Goal: Task Accomplishment & Management: Manage account settings

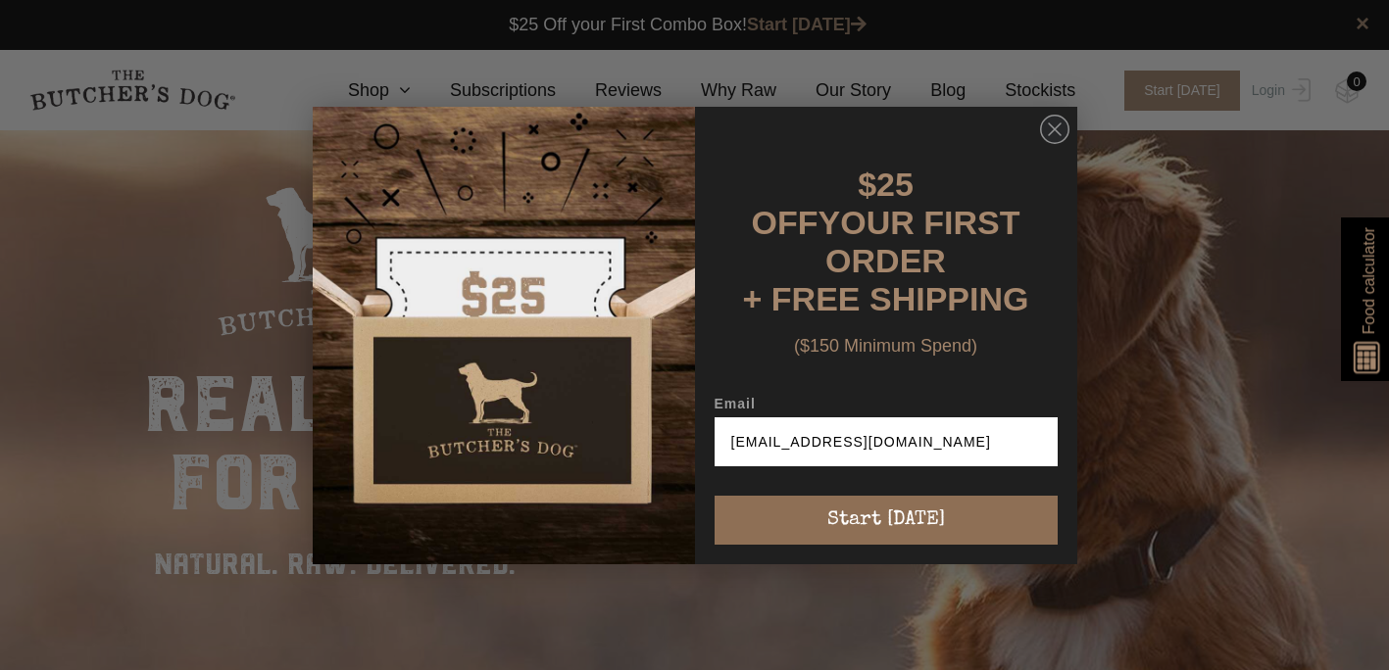
type input "laughaholic_chook@hotmail.com"
click at [869, 506] on button "Start [DATE]" at bounding box center [885, 520] width 343 height 49
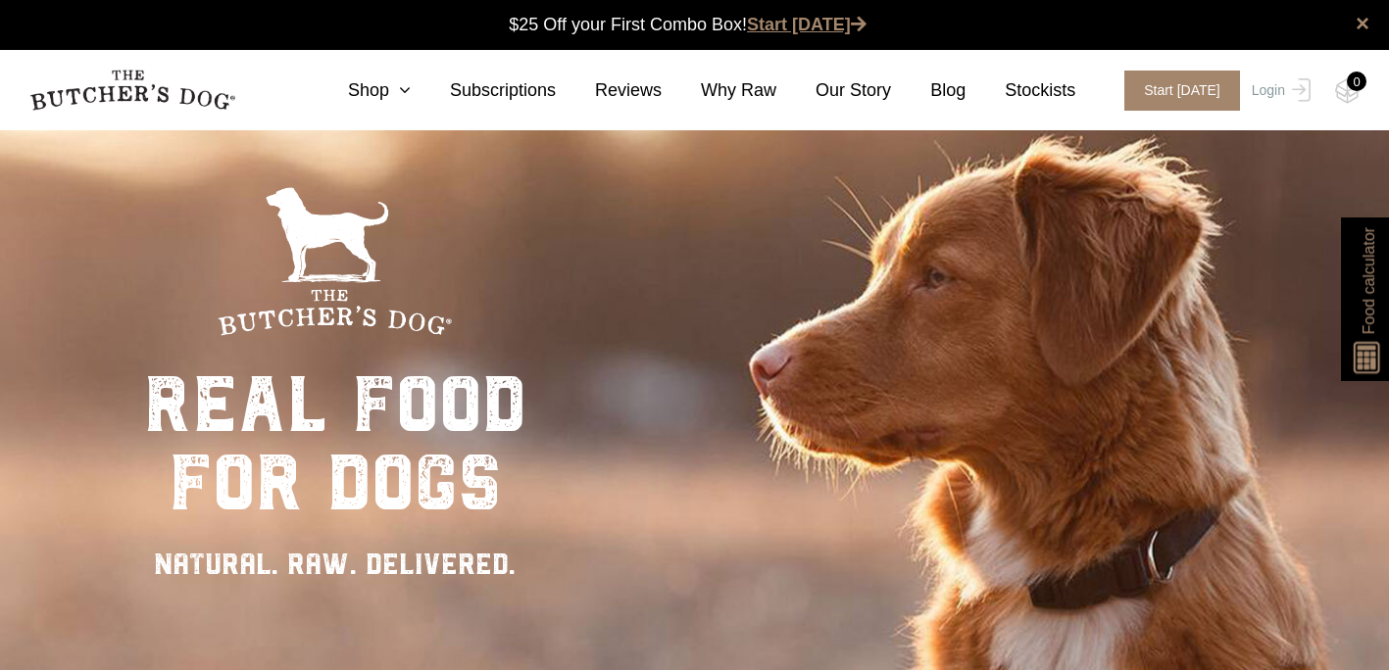
click at [814, 19] on link "Start [DATE]" at bounding box center [807, 25] width 120 height 20
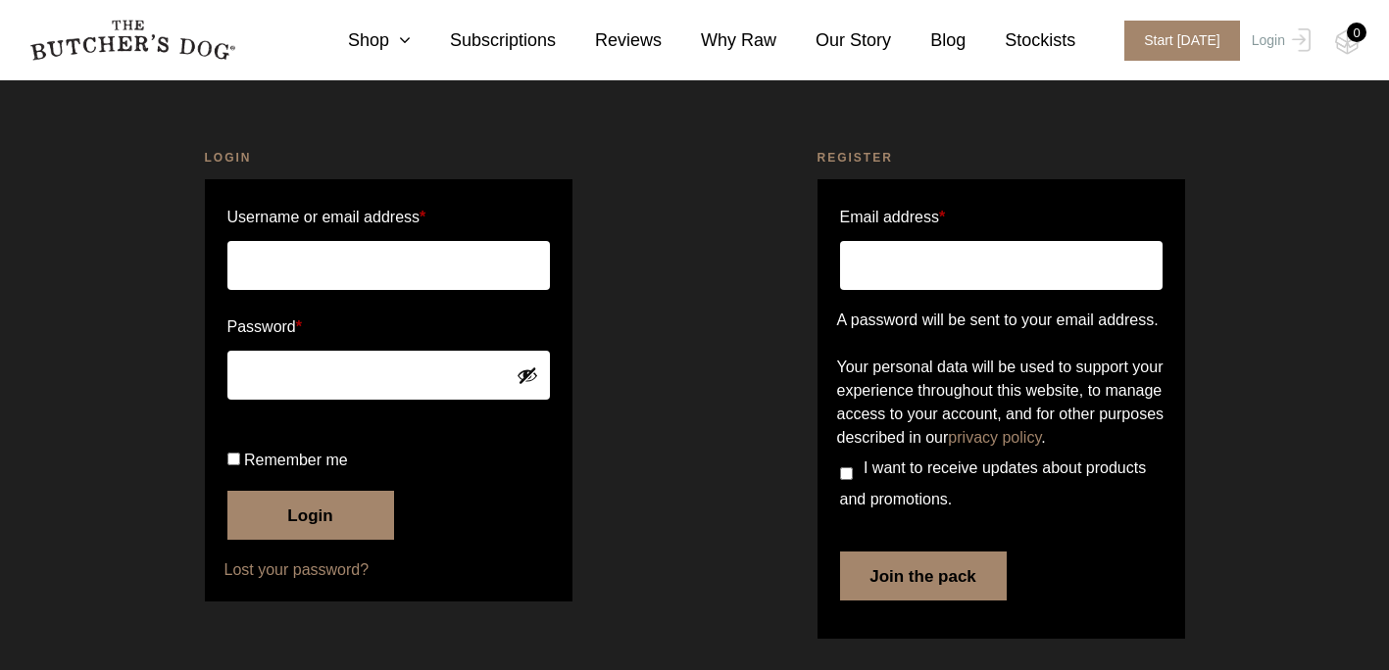
scroll to position [87, 0]
click at [978, 241] on input "Email address *" at bounding box center [1001, 265] width 322 height 49
type input "[EMAIL_ADDRESS][DOMAIN_NAME]"
click at [883, 601] on button "Join the pack" at bounding box center [923, 576] width 167 height 49
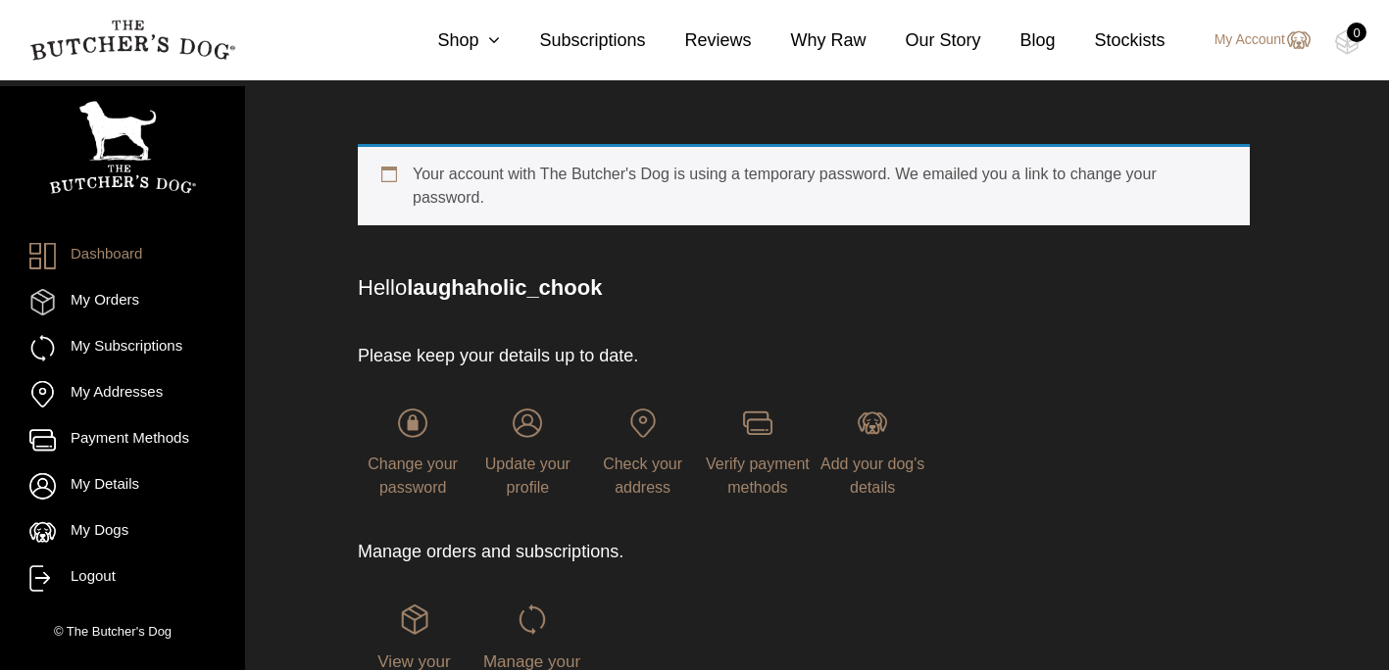
scroll to position [84, 0]
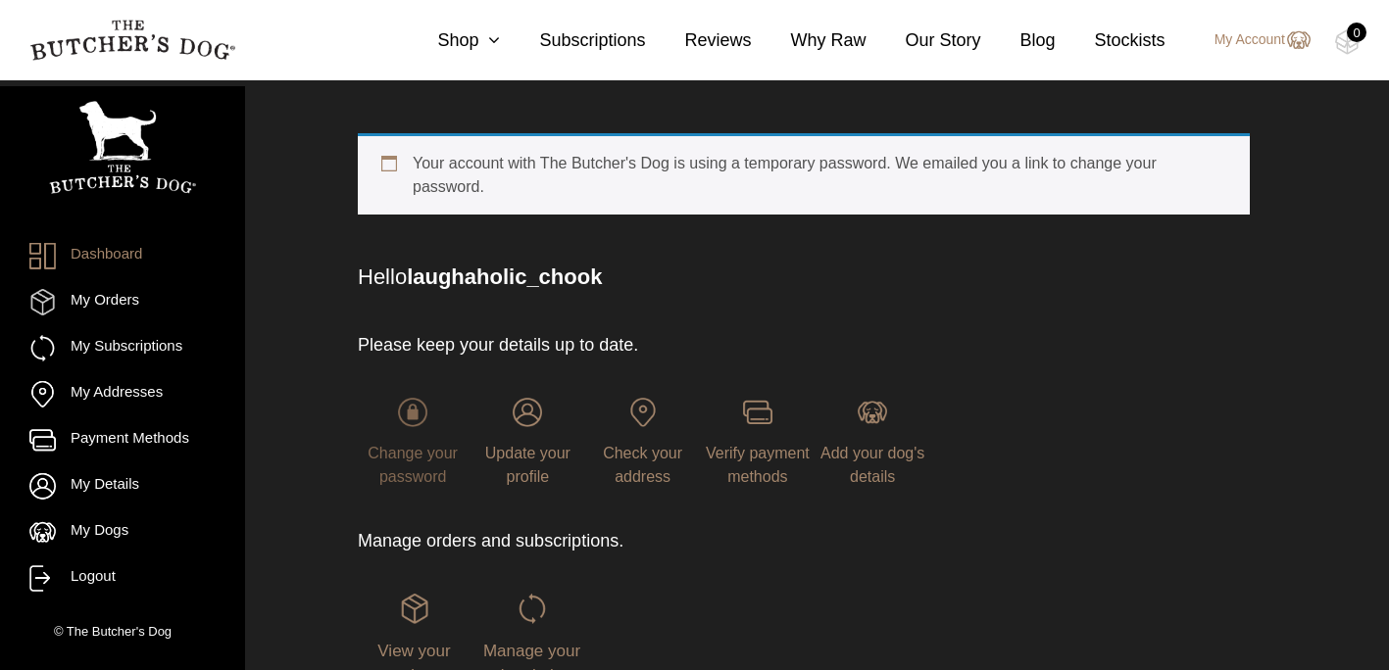
click at [411, 423] on img at bounding box center [412, 412] width 29 height 29
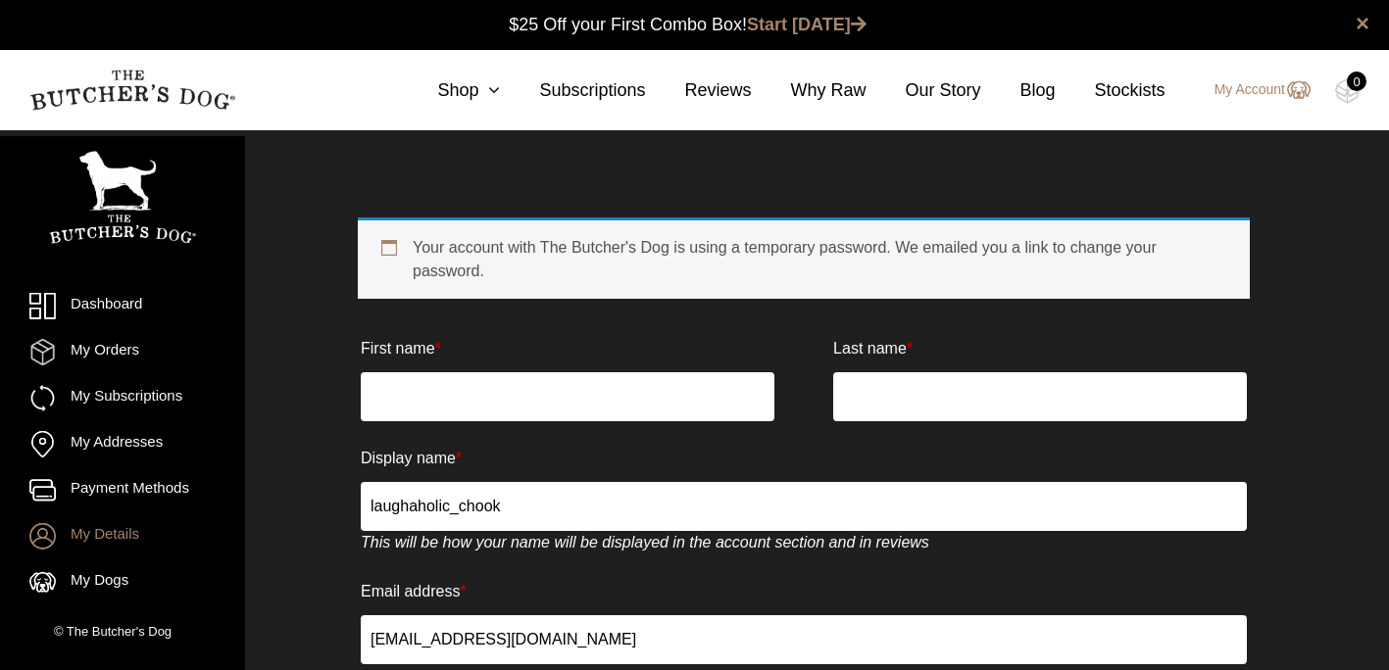
click at [718, 390] on input "First name *" at bounding box center [568, 396] width 414 height 49
type input "[PERSON_NAME]"
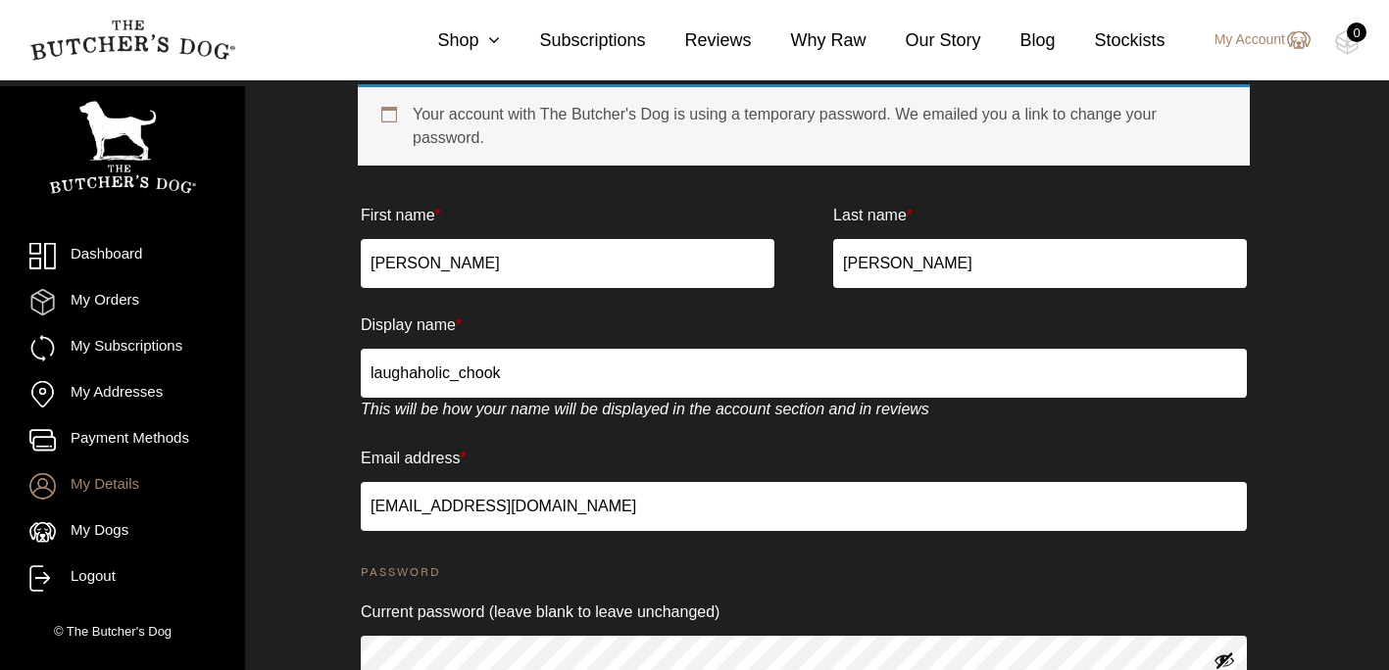
scroll to position [206, 0]
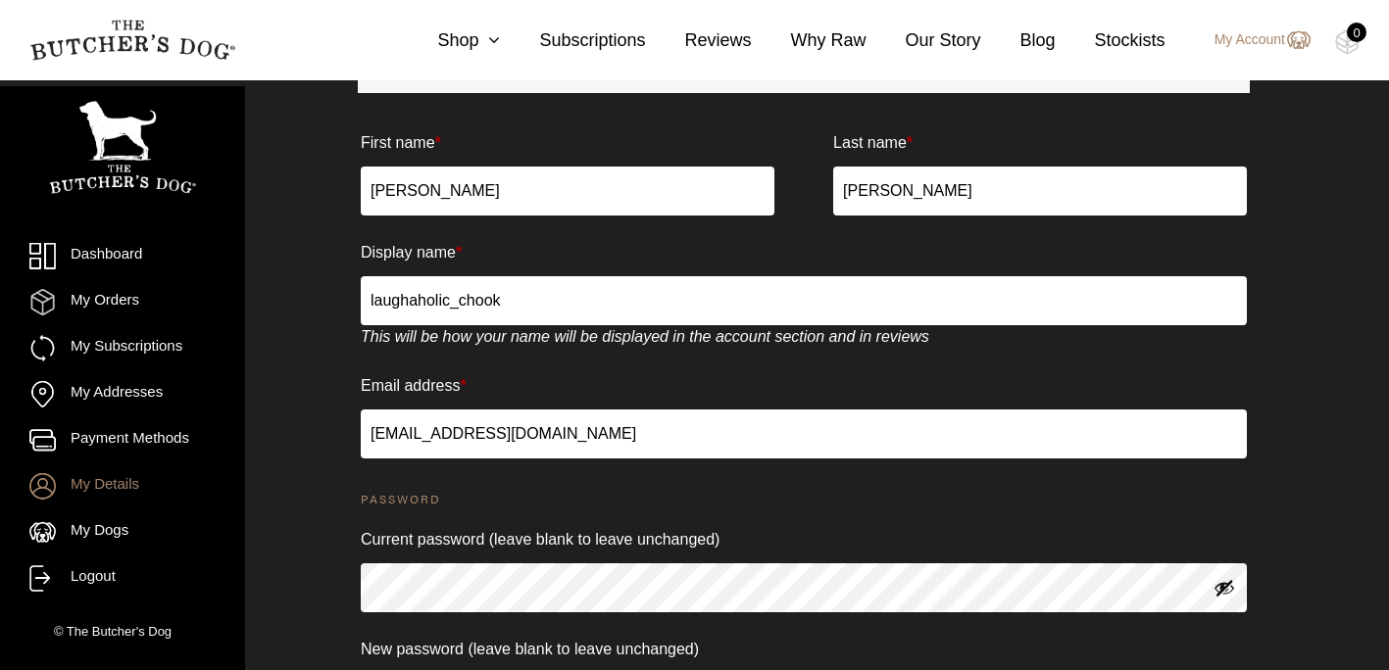
type input "James"
drag, startPoint x: 511, startPoint y: 311, endPoint x: 297, endPoint y: 289, distance: 214.7
click at [297, 289] on div "Your account with The Butcher's Dog is using a temporary password. We emailed y…" at bounding box center [804, 465] width 1088 height 1005
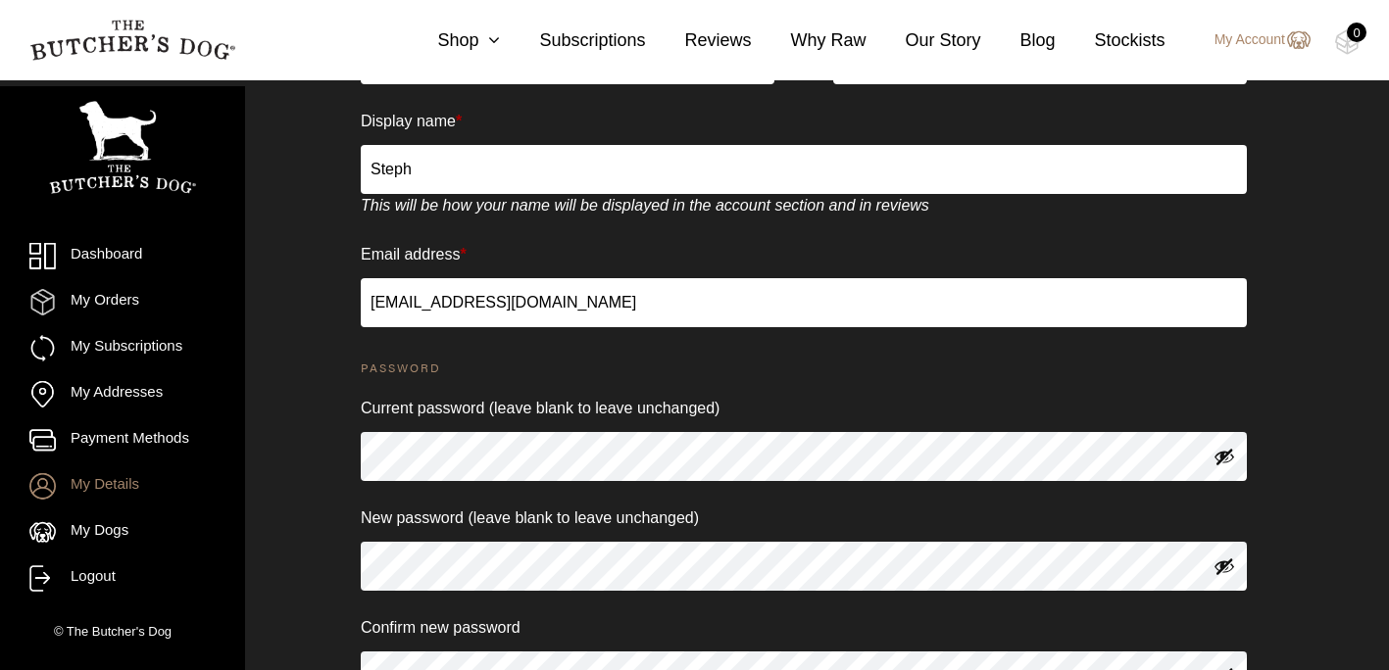
scroll to position [386, 0]
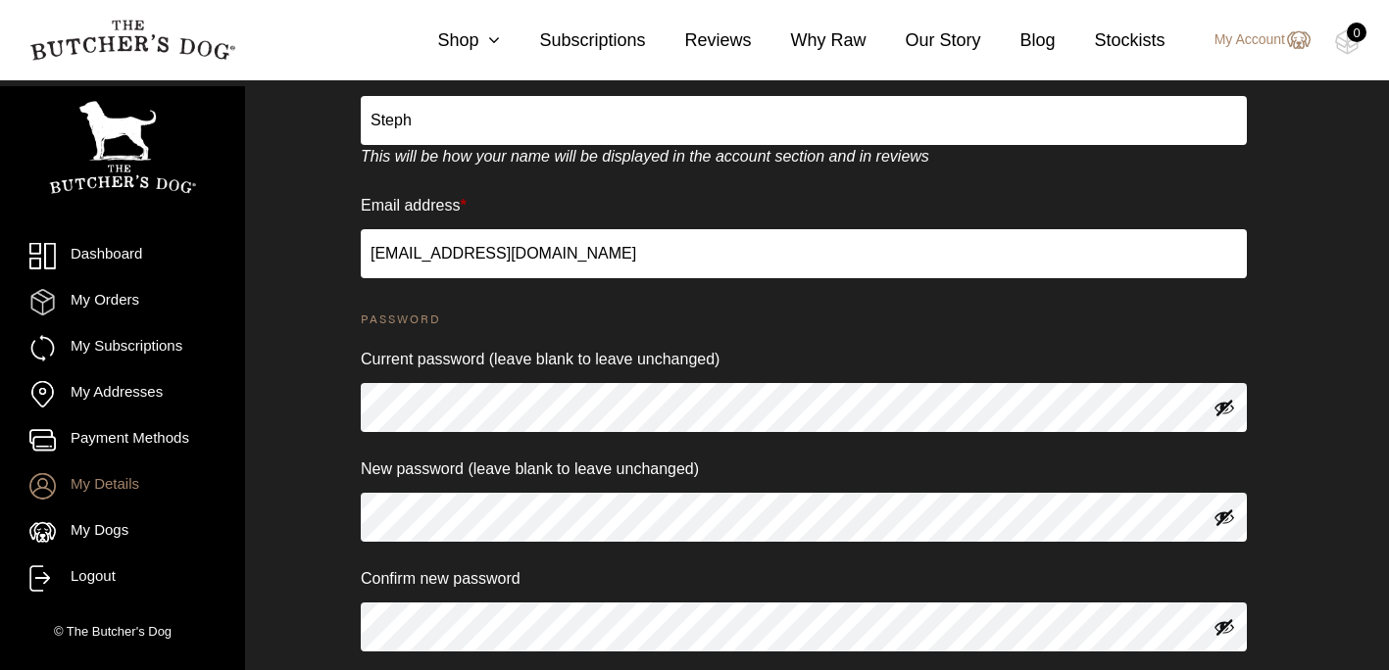
type input "Steph"
click at [93, 477] on link "My Details" at bounding box center [122, 486] width 186 height 26
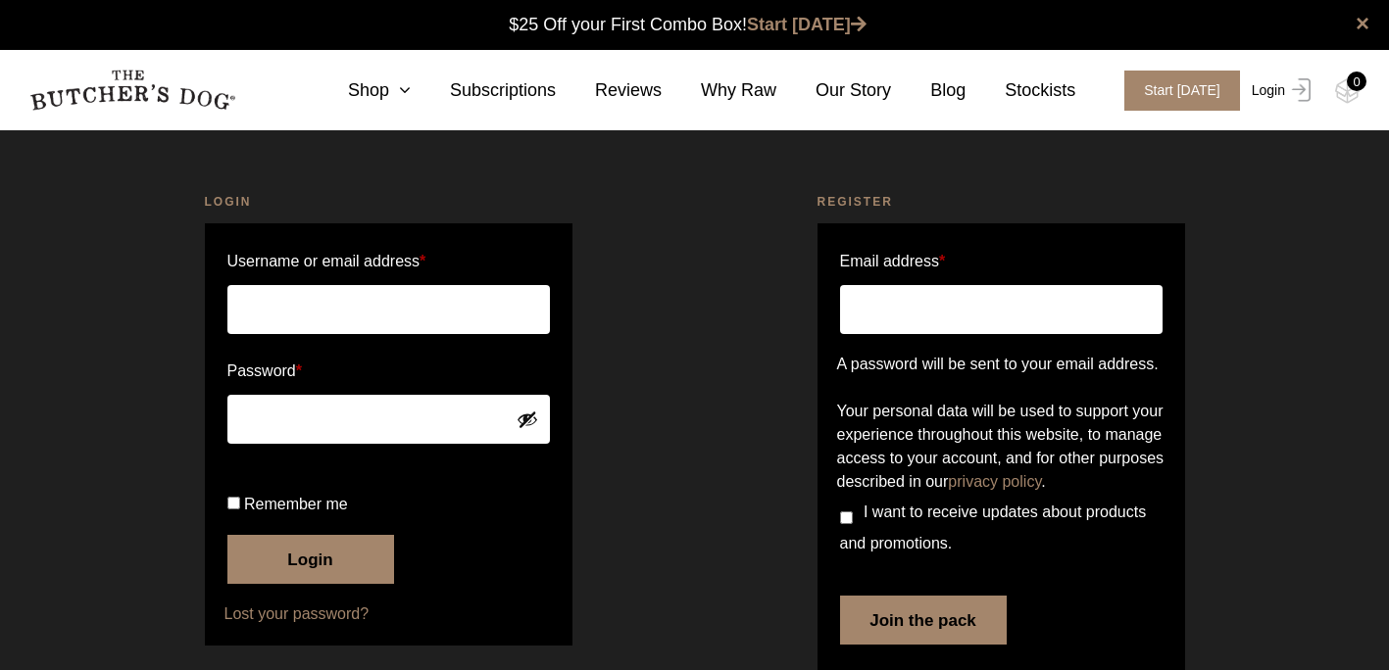
click at [1266, 90] on link "Login" at bounding box center [1279, 91] width 64 height 40
